Goal: Find contact information: Find contact information

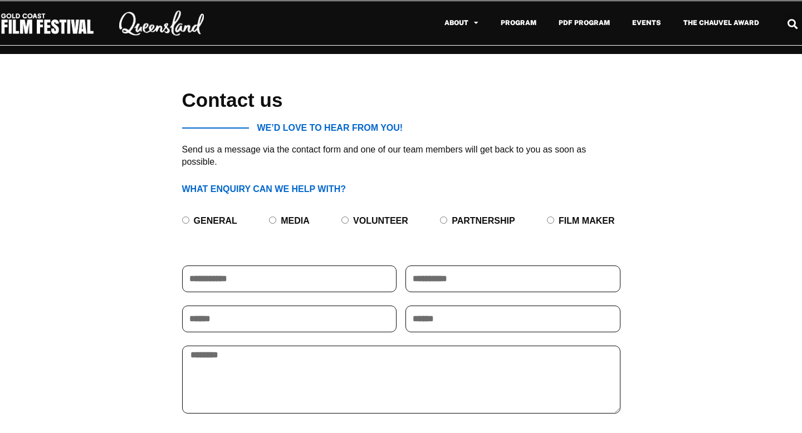
scroll to position [435, 0]
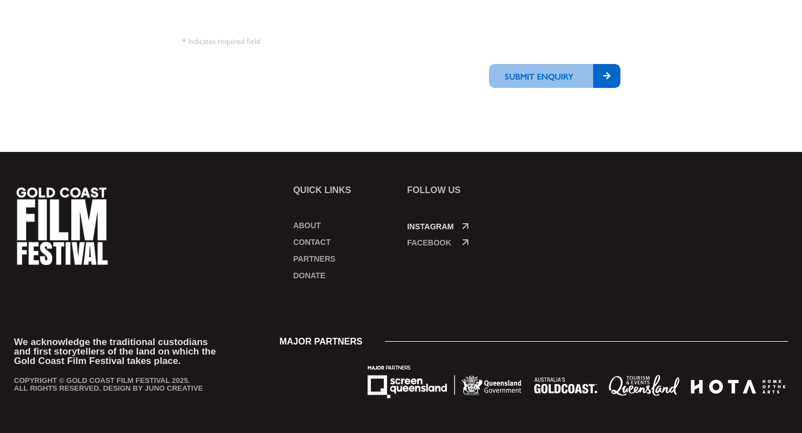
click at [442, 227] on link "Instagram" at bounding box center [430, 226] width 47 height 9
click at [323, 240] on link "Contact" at bounding box center [344, 242] width 103 height 11
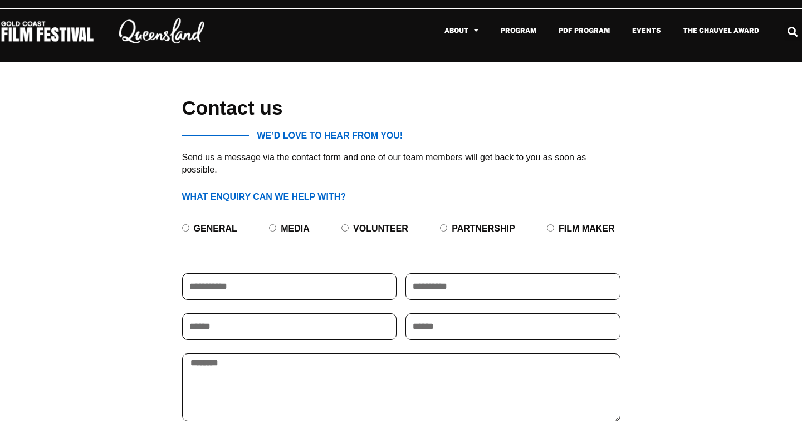
click at [79, 33] on img at bounding box center [47, 31] width 95 height 23
